Goal: Task Accomplishment & Management: Complete application form

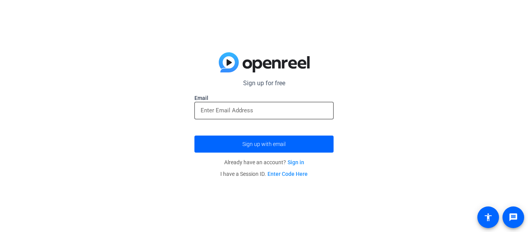
click at [230, 114] on input "email" at bounding box center [264, 110] width 127 height 9
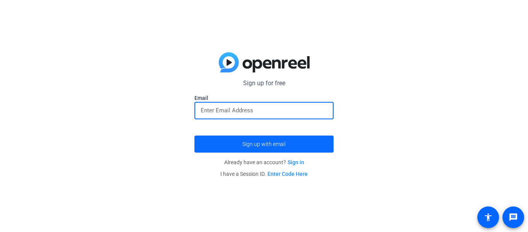
click at [272, 144] on span "Sign up with email" at bounding box center [263, 144] width 43 height 0
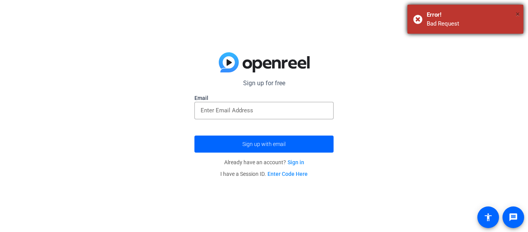
click at [519, 16] on span "×" at bounding box center [518, 13] width 4 height 9
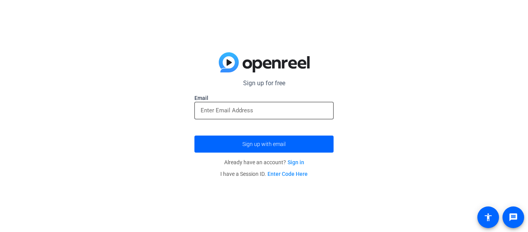
click at [240, 109] on input "email" at bounding box center [264, 110] width 127 height 9
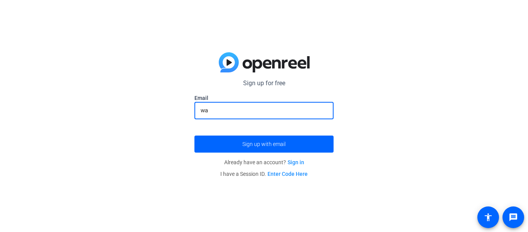
type input "w"
type input "[EMAIL_ADDRESS][PERSON_NAME][DOMAIN_NAME]"
click at [194, 135] on button "Sign up with email" at bounding box center [263, 143] width 139 height 17
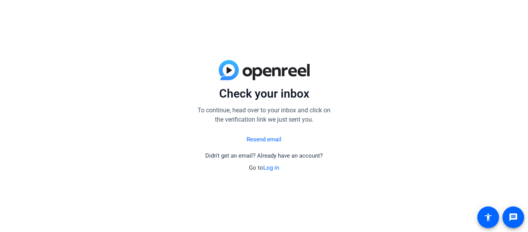
click at [269, 167] on link "Log in" at bounding box center [271, 167] width 16 height 7
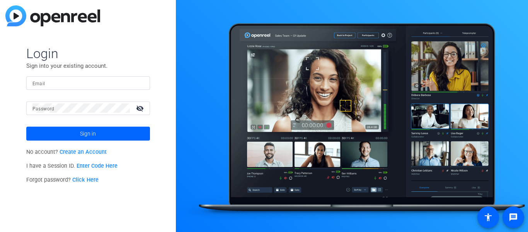
click at [49, 85] on input "Email" at bounding box center [87, 82] width 111 height 9
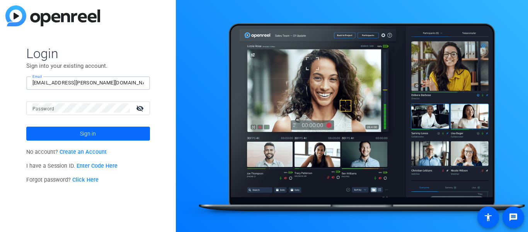
type input "[EMAIL_ADDRESS][PERSON_NAME][DOMAIN_NAME]"
click at [26, 126] on button "Sign in" at bounding box center [88, 133] width 124 height 14
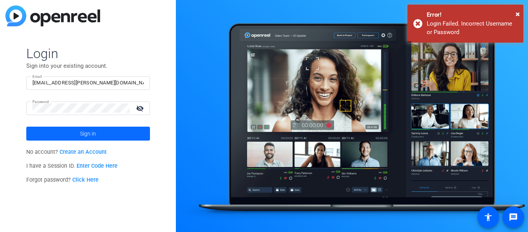
click at [61, 129] on span at bounding box center [88, 133] width 124 height 19
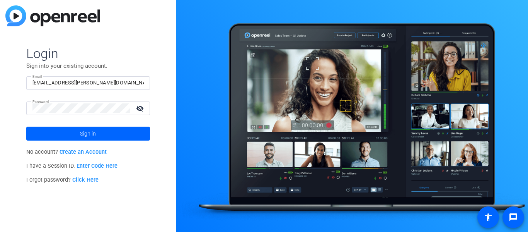
click at [143, 107] on mat-icon "visibility_off" at bounding box center [140, 107] width 19 height 11
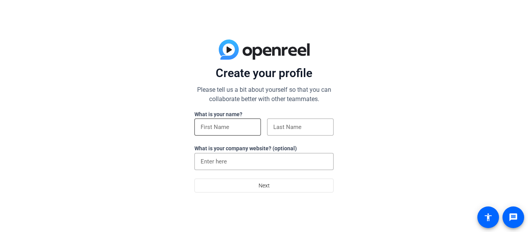
click at [221, 122] on div at bounding box center [228, 126] width 54 height 17
type input "[PERSON_NAME]"
click at [284, 118] on div "What is your name? [PERSON_NAME] What is your company website? (optional)" at bounding box center [263, 144] width 139 height 68
click at [283, 125] on input at bounding box center [300, 126] width 54 height 9
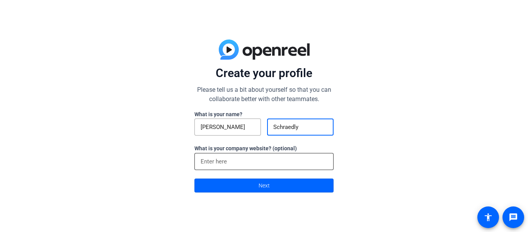
type input "Schraedly"
click at [233, 158] on input at bounding box center [264, 161] width 127 height 9
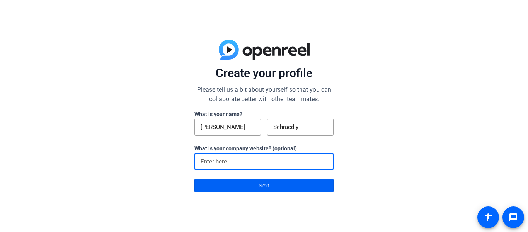
click at [234, 188] on span at bounding box center [264, 185] width 138 height 19
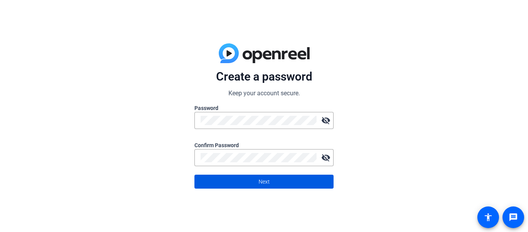
click at [294, 181] on span at bounding box center [264, 181] width 138 height 19
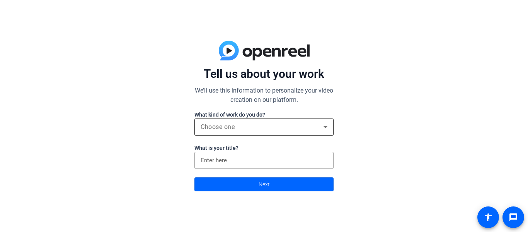
click at [201, 126] on span "Choose one" at bounding box center [218, 126] width 34 height 7
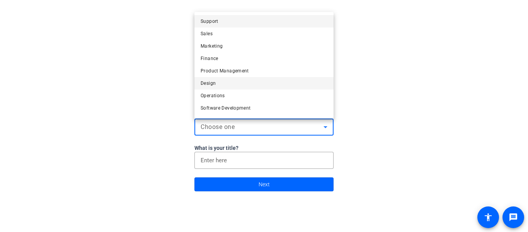
scroll to position [24, 0]
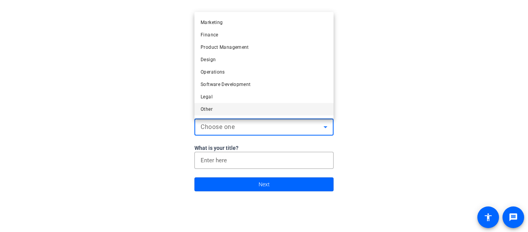
click at [208, 106] on span "Other" at bounding box center [207, 108] width 12 height 9
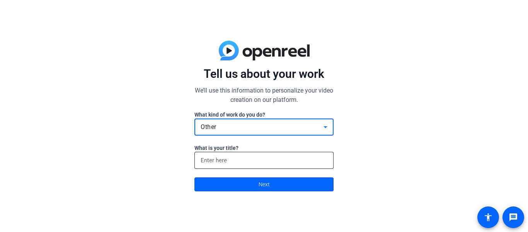
click at [216, 158] on input at bounding box center [264, 159] width 127 height 9
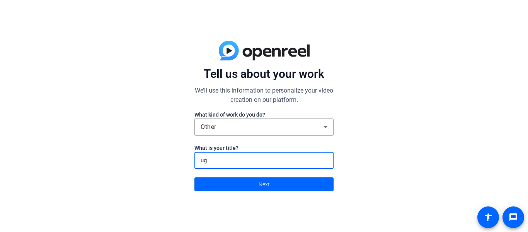
type input "u"
type input "b"
type input "[PERSON_NAME] productions"
click at [223, 183] on span at bounding box center [264, 184] width 138 height 19
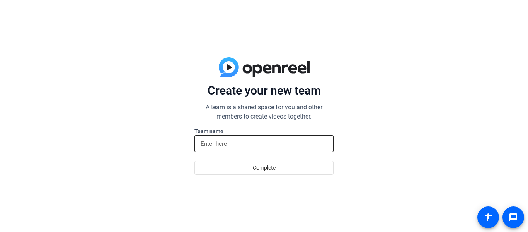
click at [218, 144] on input at bounding box center [264, 143] width 127 height 9
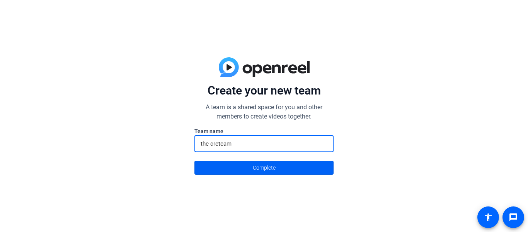
type input "the creteam"
click at [224, 165] on span at bounding box center [264, 167] width 138 height 19
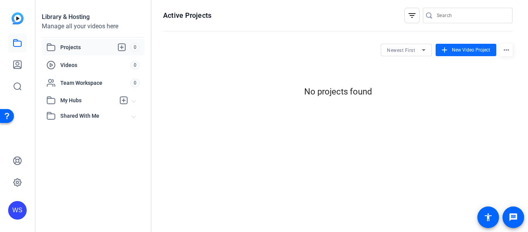
click at [467, 45] on span at bounding box center [466, 50] width 61 height 19
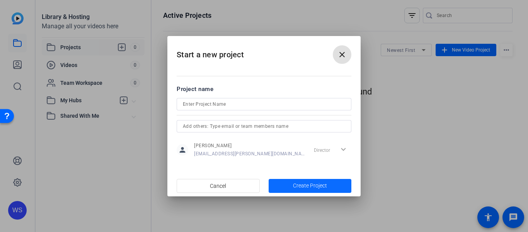
click at [307, 188] on span "Create Project" at bounding box center [310, 185] width 34 height 8
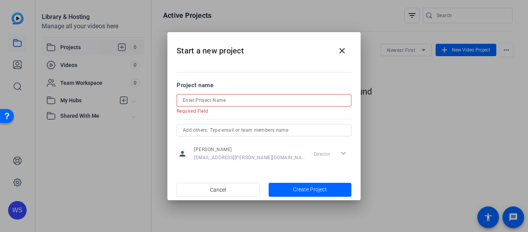
click at [200, 99] on input at bounding box center [264, 99] width 162 height 9
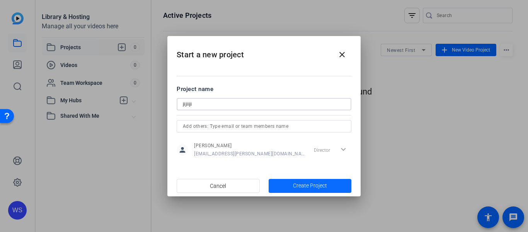
type input "jijiiji"
click at [288, 185] on span "button" at bounding box center [310, 185] width 83 height 19
